Goal: Check status: Check status

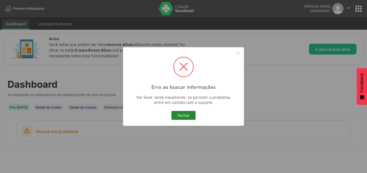
click at [192, 113] on button "Fechar" at bounding box center [183, 115] width 24 height 9
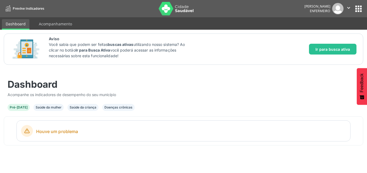
click at [358, 2] on nav "Previne Indicadores Cleber Freire Tavares da Silva Enfermeiro  Configurações S…" at bounding box center [183, 8] width 367 height 17
click at [364, 12] on nav "Previne Indicadores Cleber Freire Tavares da Silva Enfermeiro  Configurações S…" at bounding box center [183, 8] width 367 height 17
click at [363, 11] on button "apps" at bounding box center [358, 8] width 9 height 9
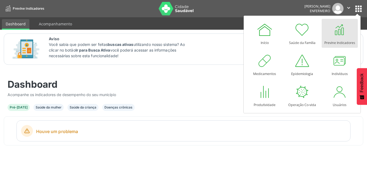
click at [350, 23] on link "Previne Indicadores" at bounding box center [340, 33] width 36 height 29
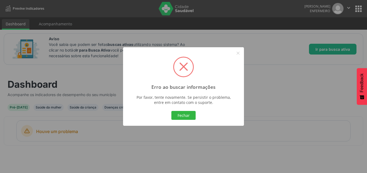
click at [183, 109] on div "Erro ao buscar informações × Por favor, tente novamente. Se persistir o problem…" at bounding box center [183, 86] width 121 height 79
click at [181, 116] on button "Fechar" at bounding box center [183, 115] width 24 height 9
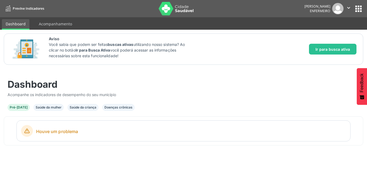
click at [351, 11] on icon "" at bounding box center [349, 8] width 6 height 6
click at [360, 11] on button "apps" at bounding box center [358, 8] width 9 height 9
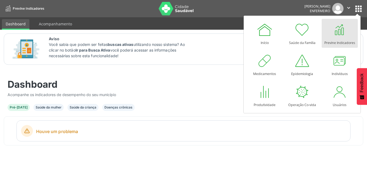
click at [339, 32] on div at bounding box center [340, 30] width 16 height 16
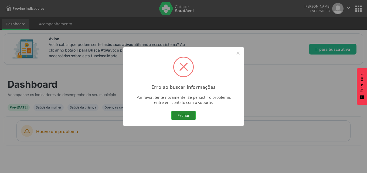
click at [187, 112] on button "Fechar" at bounding box center [183, 115] width 24 height 9
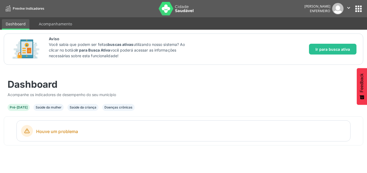
click at [359, 12] on button "apps" at bounding box center [358, 8] width 9 height 9
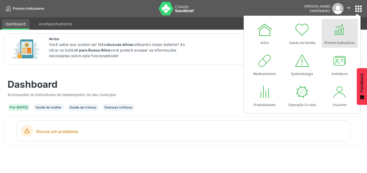
click at [349, 40] on div "Previne Indicadores" at bounding box center [340, 41] width 31 height 7
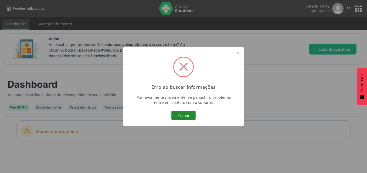
click at [182, 118] on button "Fechar" at bounding box center [183, 115] width 24 height 9
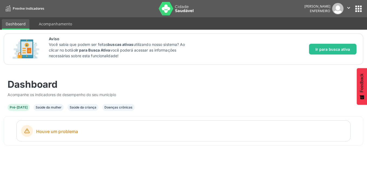
click at [49, 106] on div "Saúde da mulher" at bounding box center [49, 107] width 26 height 5
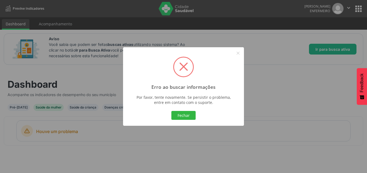
click at [18, 104] on div "Erro ao buscar informações × Por favor, tente novamente. Se persistir o problem…" at bounding box center [183, 86] width 367 height 173
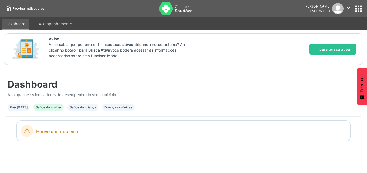
click at [24, 108] on div "Pré-[DATE]" at bounding box center [19, 107] width 18 height 5
